Goal: Transaction & Acquisition: Purchase product/service

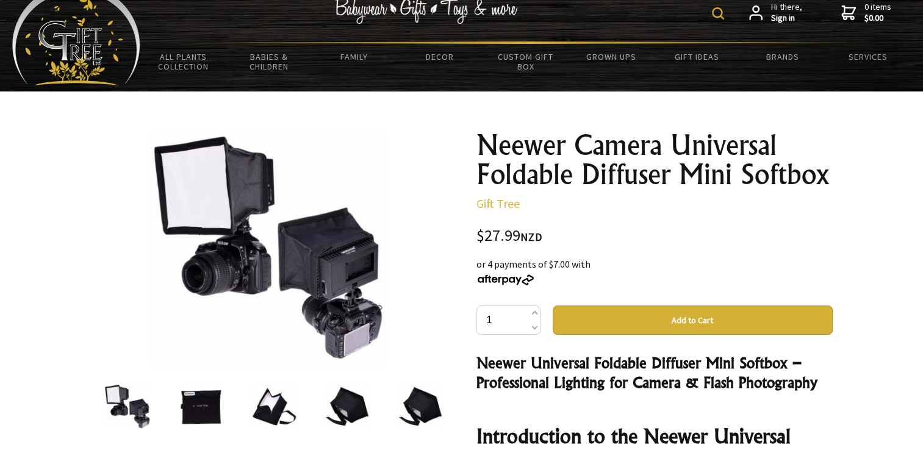
scroll to position [7, 0]
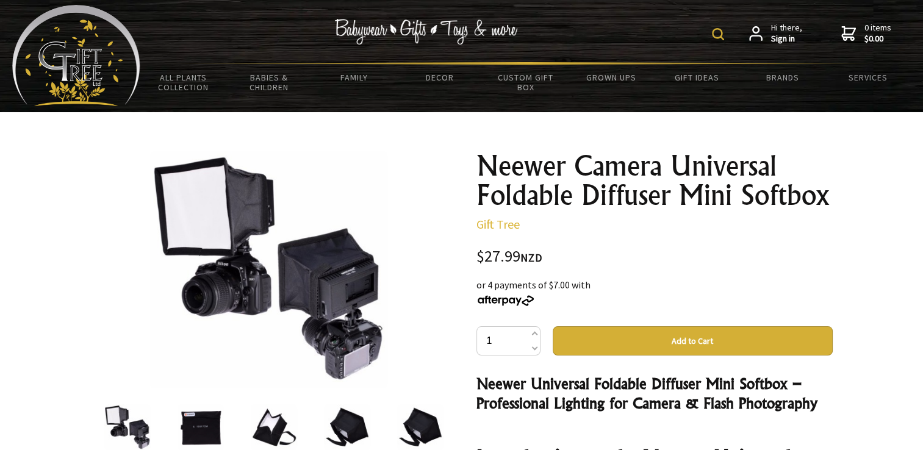
click at [683, 343] on button "Add to Cart" at bounding box center [693, 340] width 280 height 29
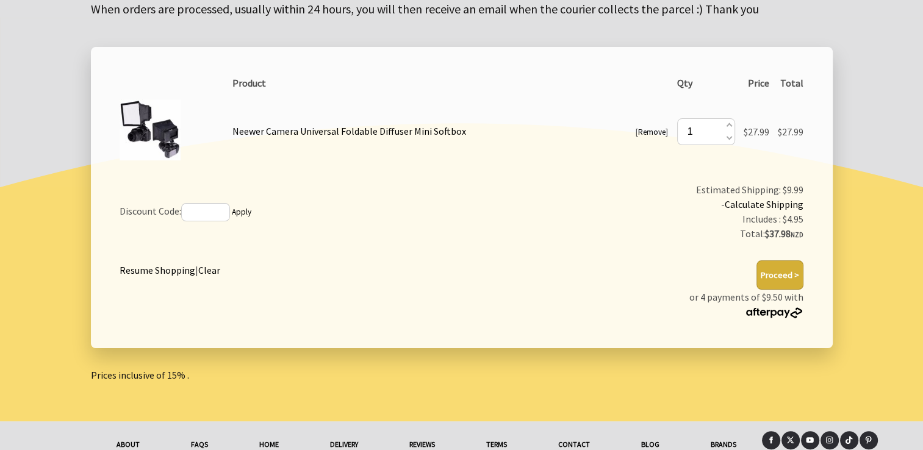
scroll to position [198, 0]
click at [788, 278] on button "Proceed >" at bounding box center [780, 274] width 47 height 29
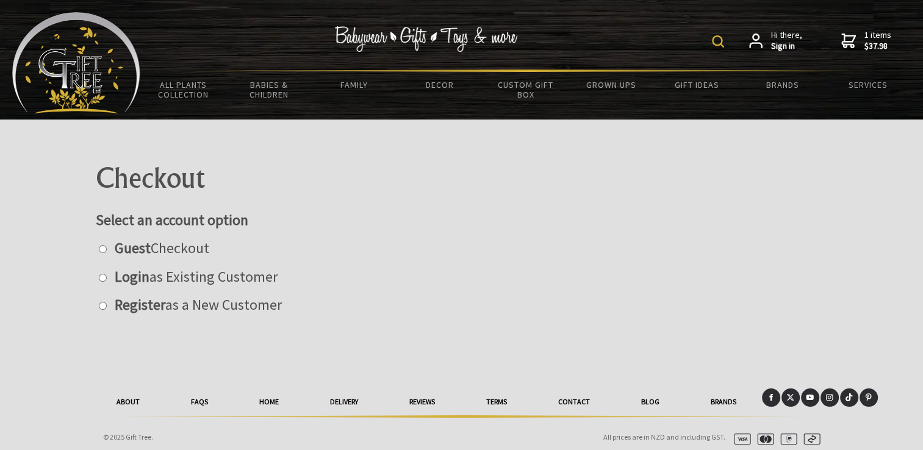
scroll to position [5, 0]
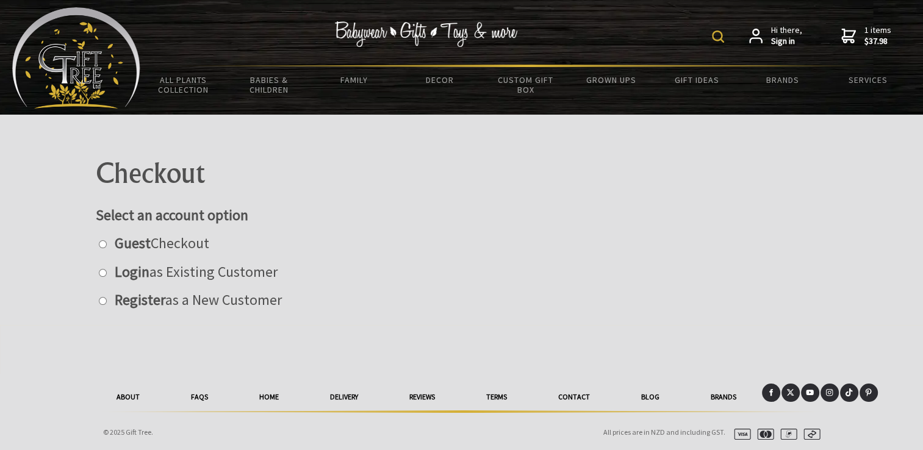
click at [103, 244] on input "radio" at bounding box center [103, 244] width 8 height 8
radio input "true"
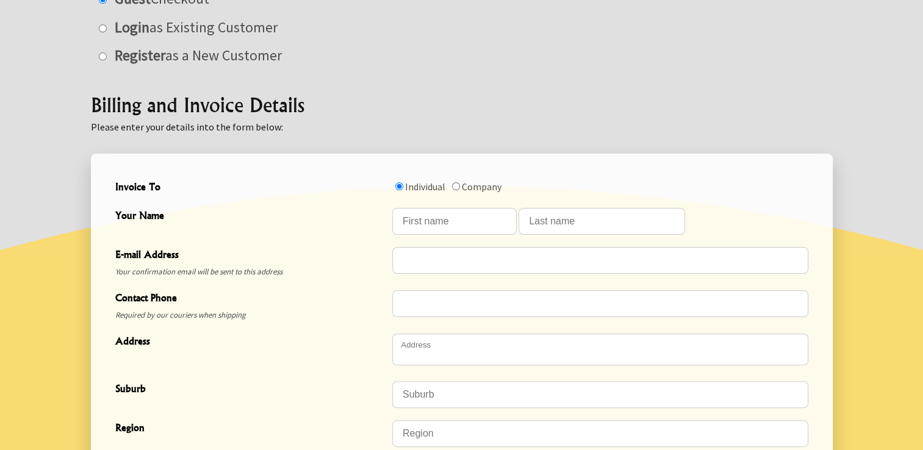
scroll to position [249, 0]
click at [456, 226] on input "Your Name" at bounding box center [454, 222] width 124 height 27
type input "Renee"
type input "Leth"
type input "reneekrushton@gmail.com"
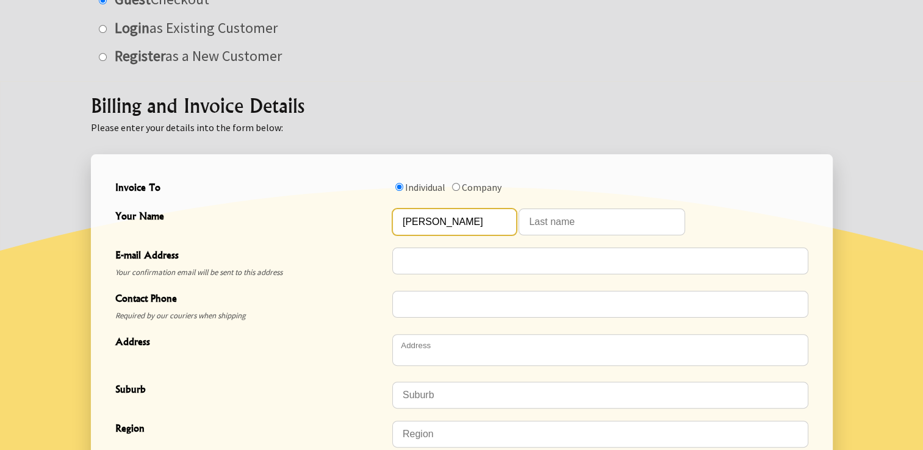
type input "0275440285"
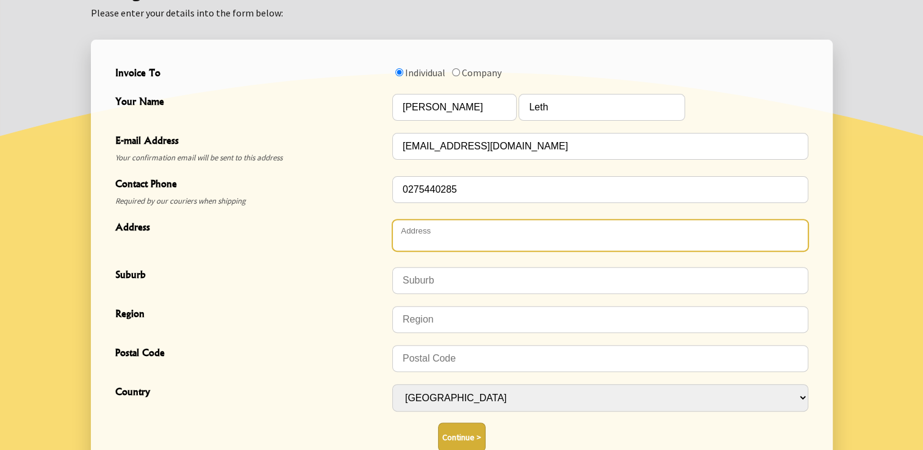
click at [434, 228] on textarea "Address" at bounding box center [600, 236] width 416 height 32
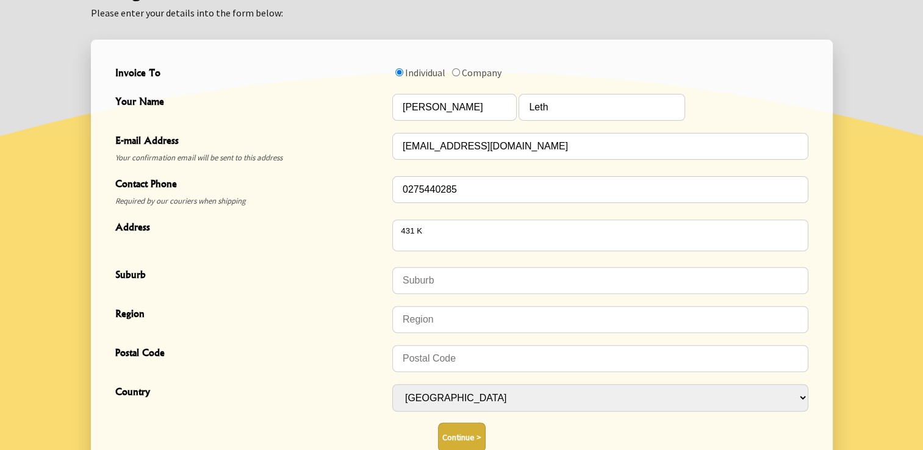
type textarea "431 Kahikatea Drive"
type input "Dinsdale"
type input "Hamilton"
type input "3204"
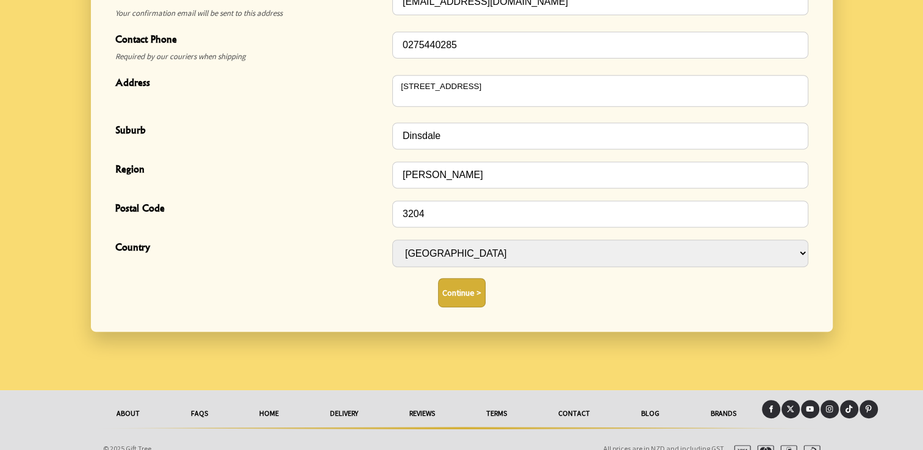
scroll to position [510, 0]
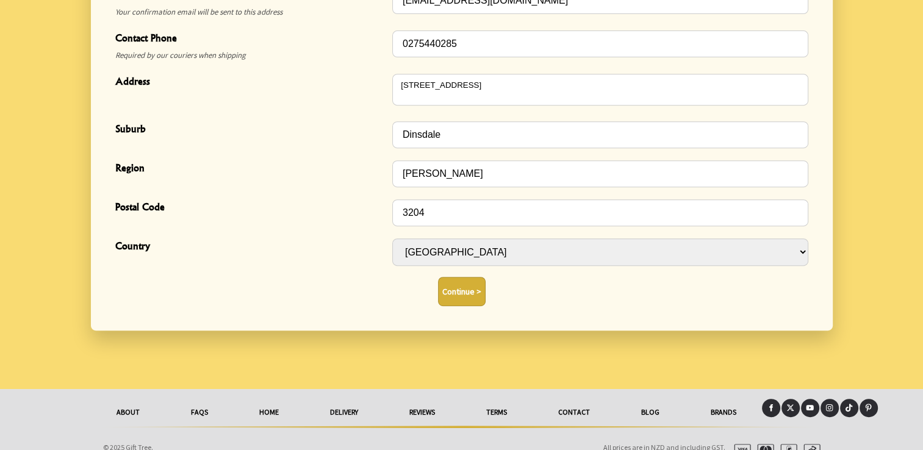
click at [455, 293] on button "Continue >" at bounding box center [462, 291] width 48 height 29
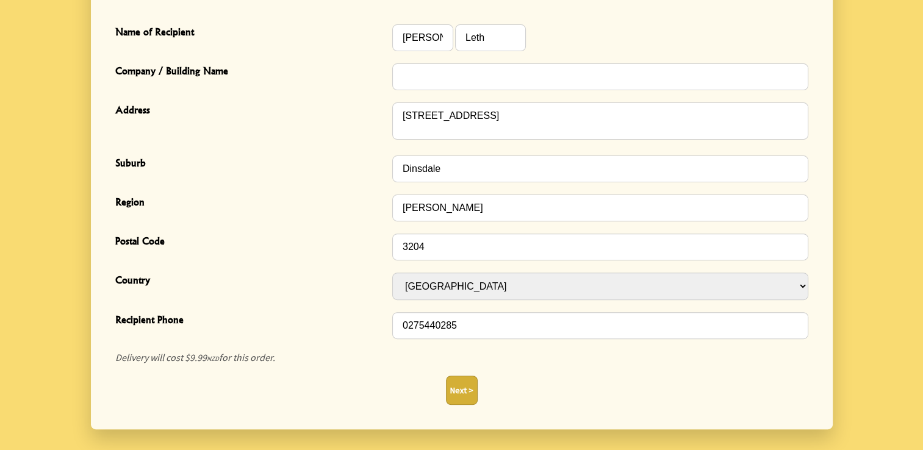
scroll to position [371, 0]
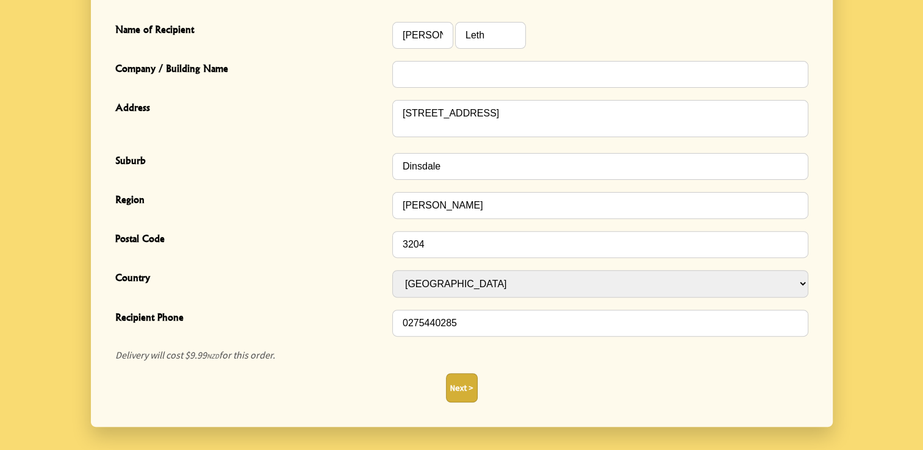
click at [464, 380] on button "Next >" at bounding box center [462, 387] width 32 height 29
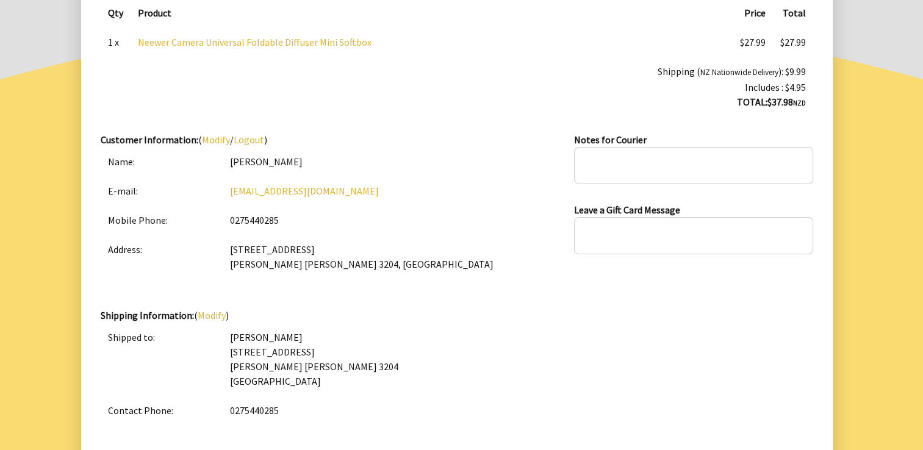
scroll to position [210, 0]
click at [652, 170] on textarea at bounding box center [693, 165] width 239 height 37
type textarea "L"
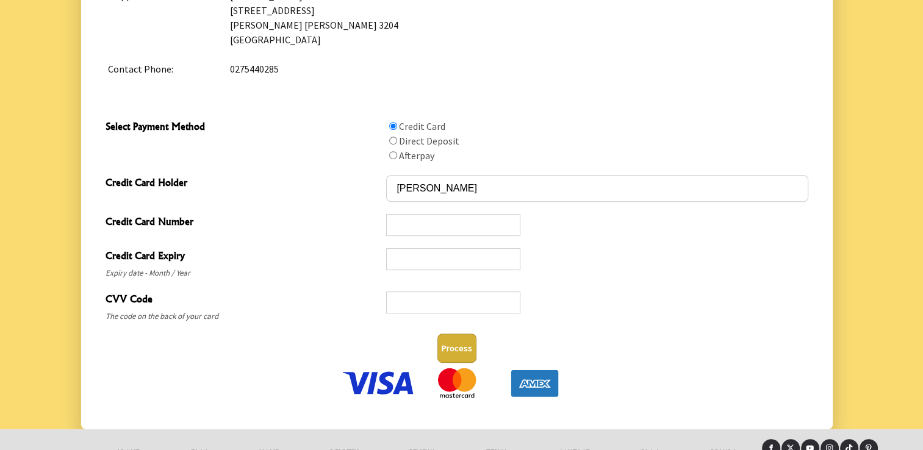
scroll to position [554, 0]
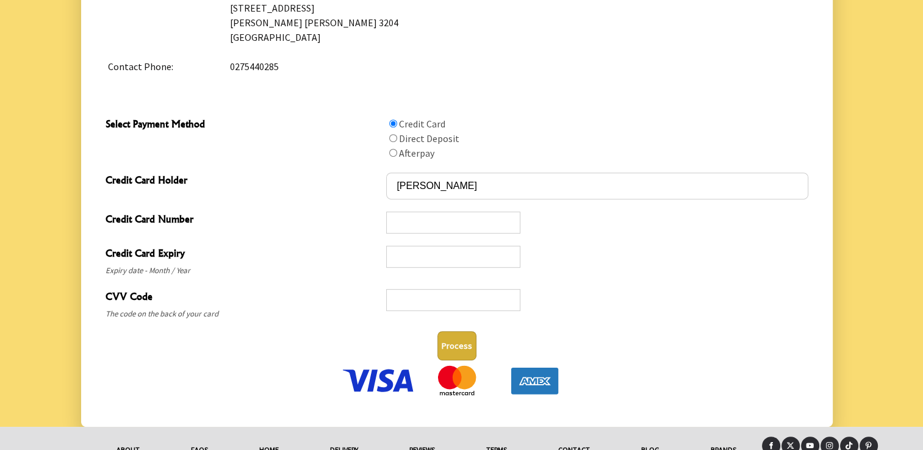
type textarea "If wont fit in letter box leave on top or reach over fence & put on wheelie bin"
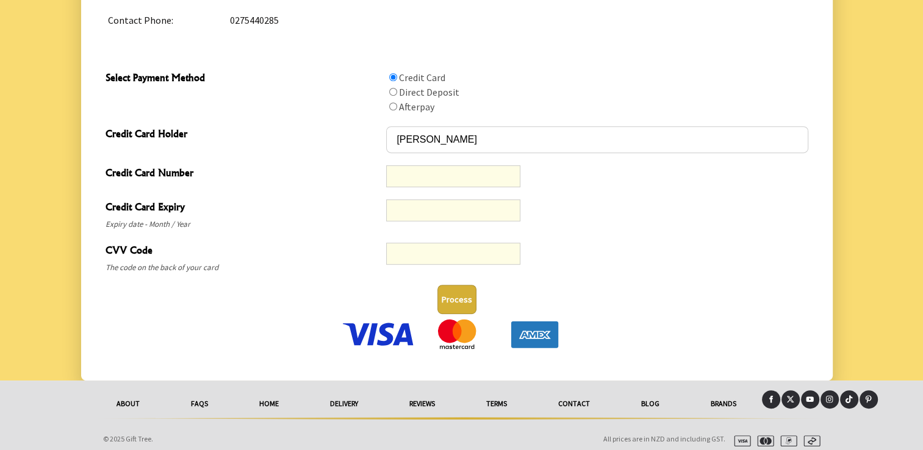
scroll to position [603, 0]
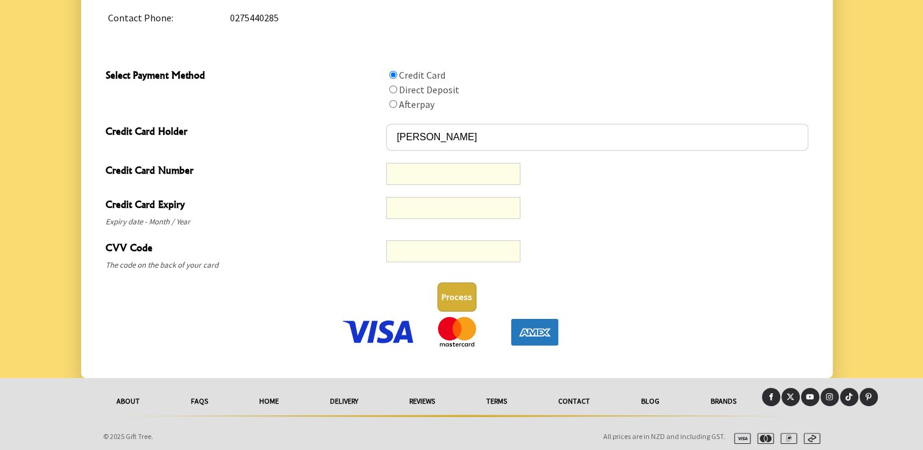
click at [452, 294] on button "Process" at bounding box center [457, 297] width 39 height 29
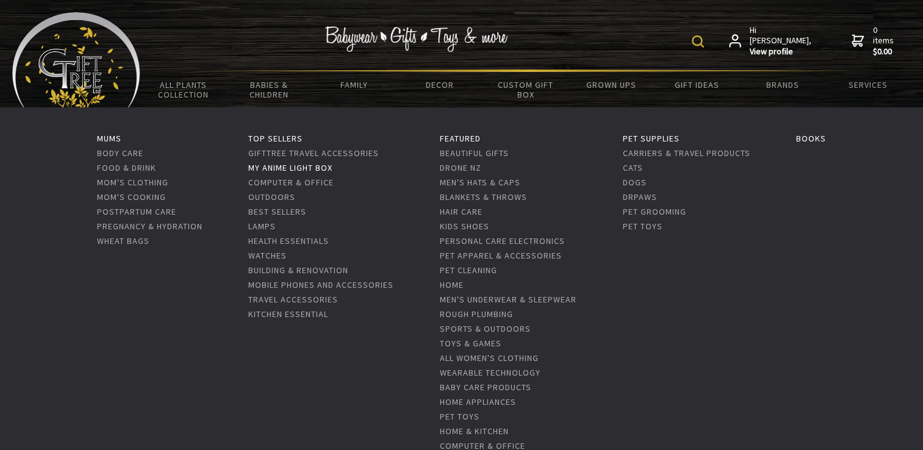
click at [256, 165] on link "My Anime Light Box" at bounding box center [290, 167] width 84 height 11
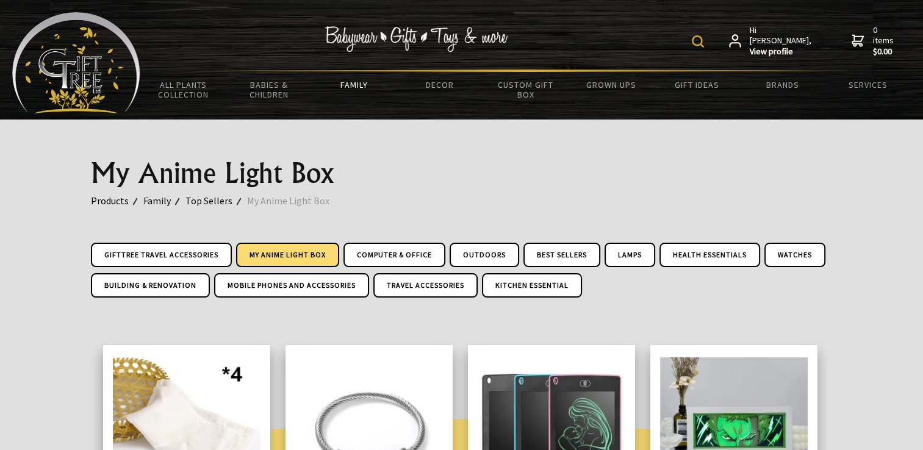
click at [704, 43] on img at bounding box center [698, 41] width 12 height 12
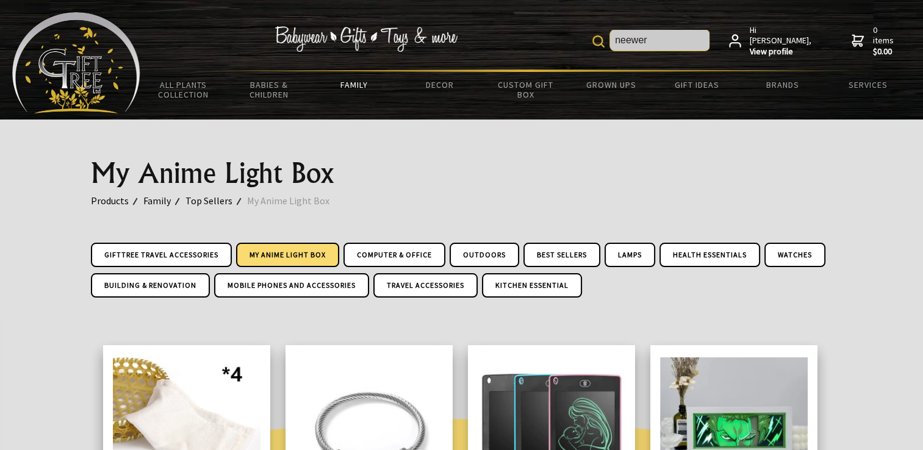
type input "neewer"
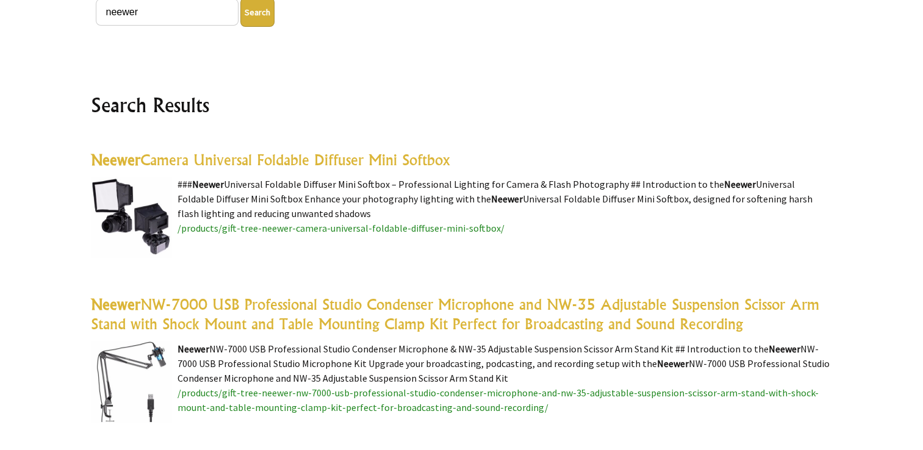
scroll to position [233, 0]
